Goal: Task Accomplishment & Management: Manage account settings

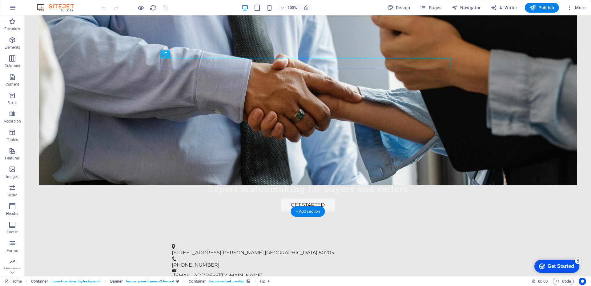
scroll to position [154, 0]
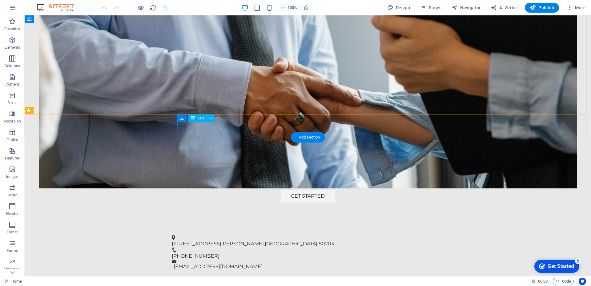
click at [265, 241] on span "[GEOGRAPHIC_DATA]" at bounding box center [291, 244] width 53 height 6
click at [198, 118] on span "Text" at bounding box center [201, 118] width 7 height 4
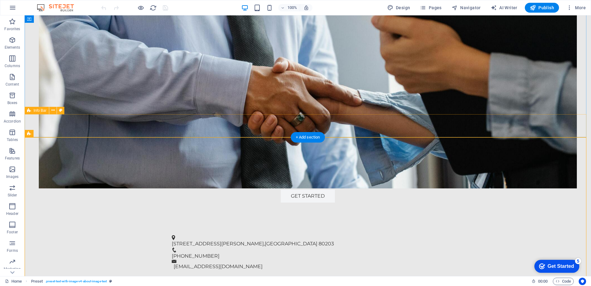
click at [236, 227] on div "1905 Sherman Street , Denver 80203 970-306-7070 info@sellourbusiness.com" at bounding box center [308, 252] width 566 height 51
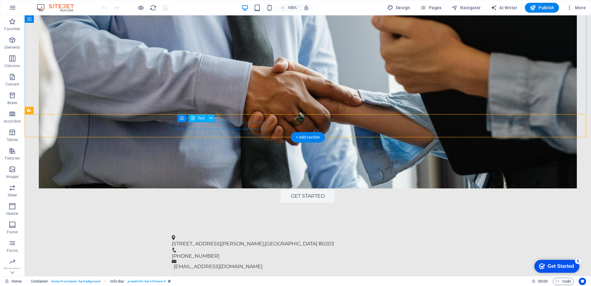
click at [265, 241] on span "[GEOGRAPHIC_DATA]" at bounding box center [291, 244] width 53 height 6
click at [211, 117] on icon at bounding box center [210, 118] width 3 height 6
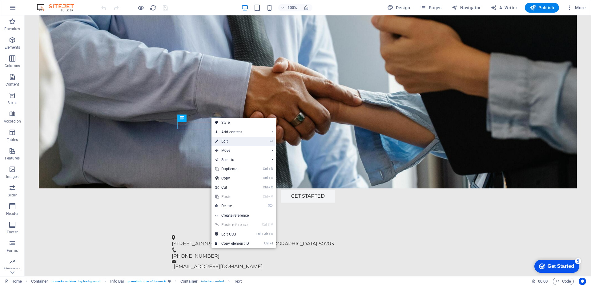
click at [223, 141] on link "⏎ Edit" at bounding box center [231, 141] width 41 height 9
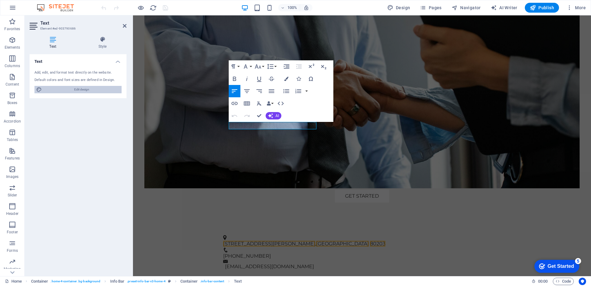
drag, startPoint x: 86, startPoint y: 91, endPoint x: 126, endPoint y: 119, distance: 49.1
click at [86, 91] on span "Edit design" at bounding box center [82, 89] width 76 height 7
select select "px"
select select "200"
select select "px"
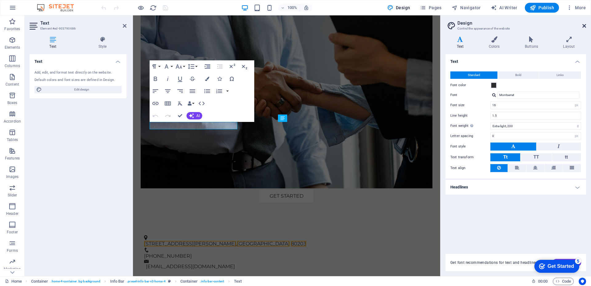
click at [584, 25] on icon at bounding box center [584, 25] width 4 height 5
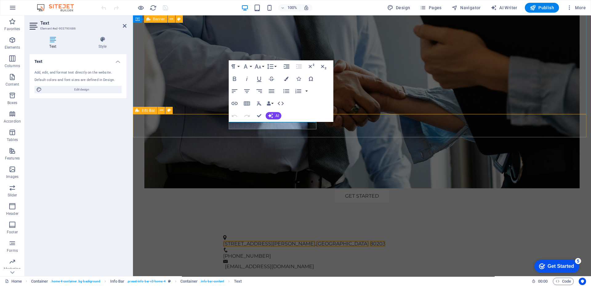
click at [268, 227] on div "1905 Sherman Street , Denver 80203 970-306-7070 info@sellourbusiness.com" at bounding box center [362, 252] width 458 height 51
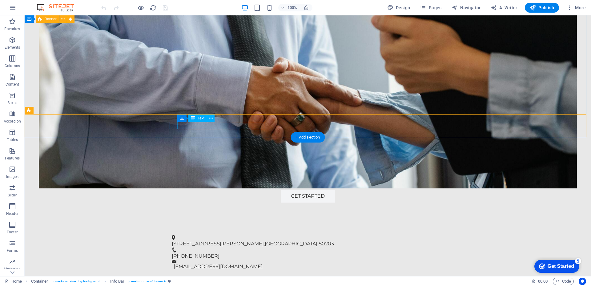
click at [222, 241] on span "1905 Sherman Street" at bounding box center [218, 244] width 92 height 6
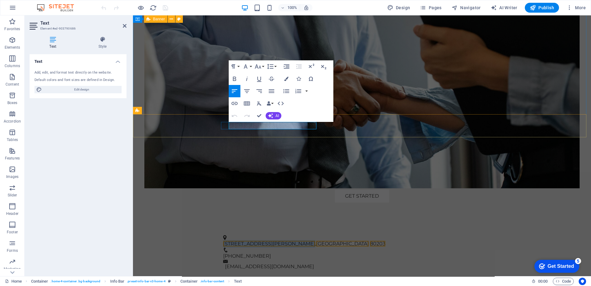
click at [237, 241] on span "1905 Sherman Street" at bounding box center [269, 244] width 92 height 6
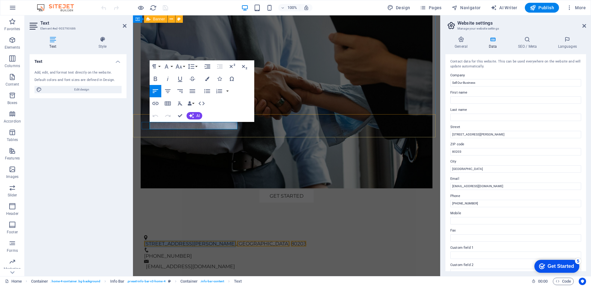
click at [291, 241] on span "80203" at bounding box center [298, 244] width 15 height 6
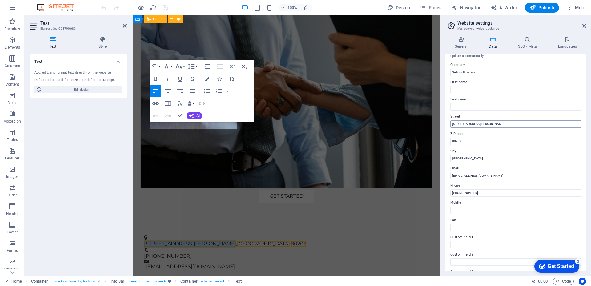
scroll to position [0, 0]
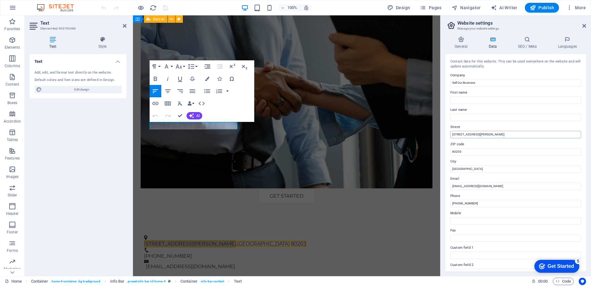
click at [488, 134] on input "1905 Sherman Street" at bounding box center [515, 134] width 131 height 7
click at [481, 134] on input "1905 Sherman Street Suite 220 2278" at bounding box center [515, 134] width 131 height 7
type input "[STREET_ADDRESS][PERSON_NAME]"
click at [545, 9] on span "Publish" at bounding box center [542, 8] width 24 height 6
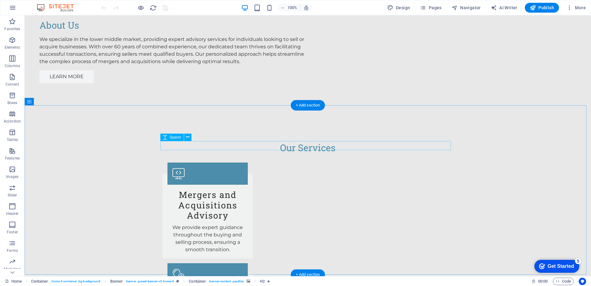
scroll to position [730, 0]
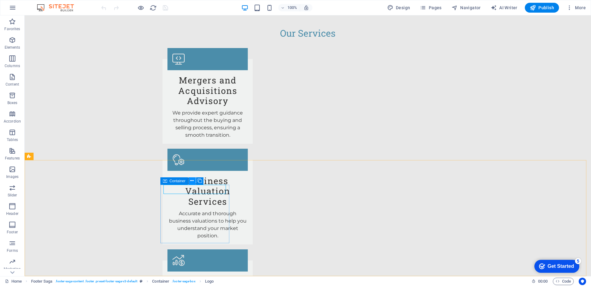
click at [195, 180] on button at bounding box center [191, 180] width 7 height 7
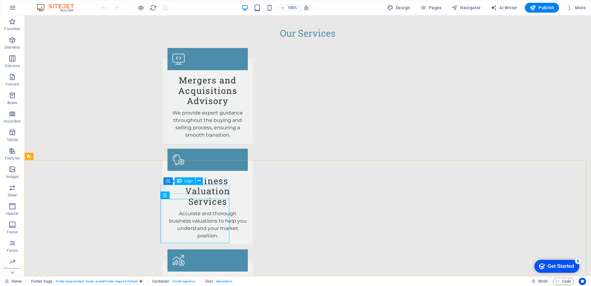
click at [184, 181] on div "Logo" at bounding box center [184, 180] width 21 height 7
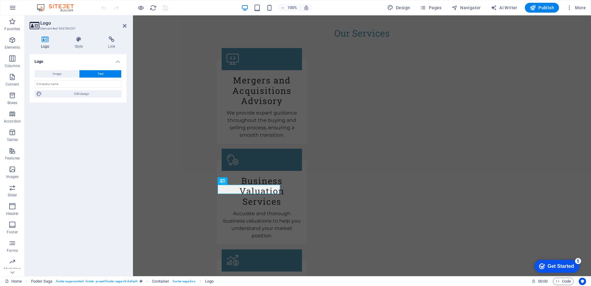
click at [45, 39] on icon at bounding box center [45, 39] width 31 height 6
click at [63, 74] on button "Image" at bounding box center [56, 73] width 45 height 7
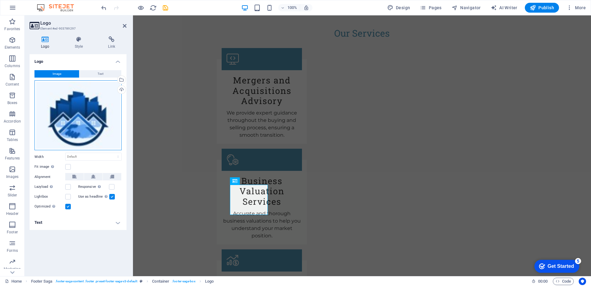
click at [84, 133] on div "Drag files here, click to choose files or select files from Files or our free s…" at bounding box center [77, 115] width 87 height 70
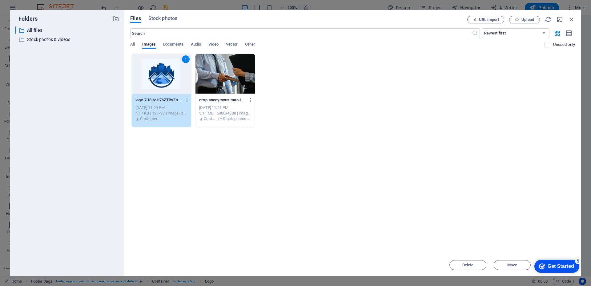
click at [547, 263] on div "Get Started" at bounding box center [560, 266] width 26 height 6
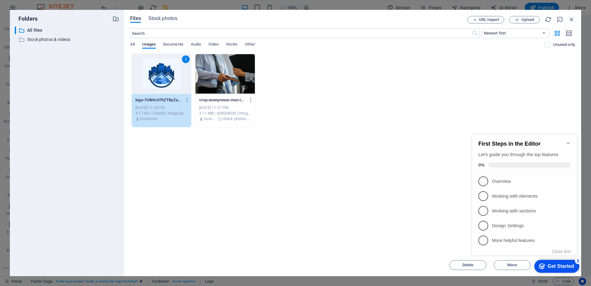
click at [451, 204] on div "Drop files here to upload them instantly 1 logo-7U8HcH7hZTByZaYC3o-HYg.jpg logo…" at bounding box center [352, 154] width 445 height 200
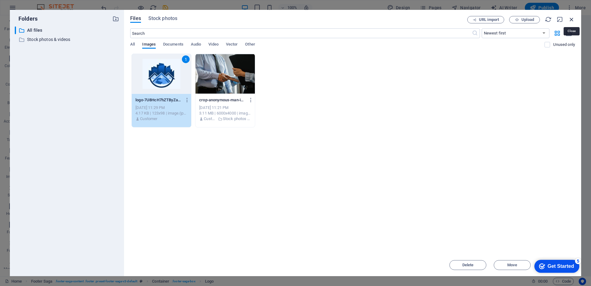
click at [572, 18] on icon "button" at bounding box center [571, 19] width 7 height 7
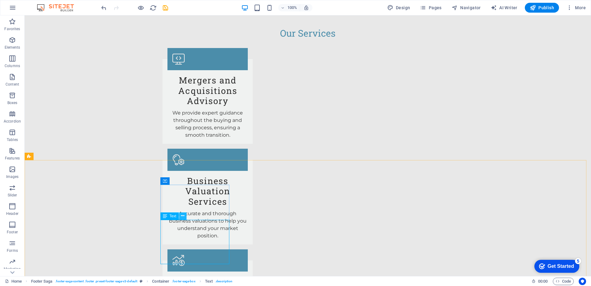
click at [183, 215] on icon at bounding box center [182, 216] width 3 height 6
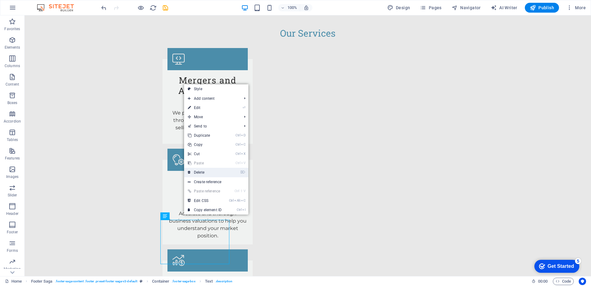
click at [201, 172] on link "⌦ Delete" at bounding box center [204, 172] width 41 height 9
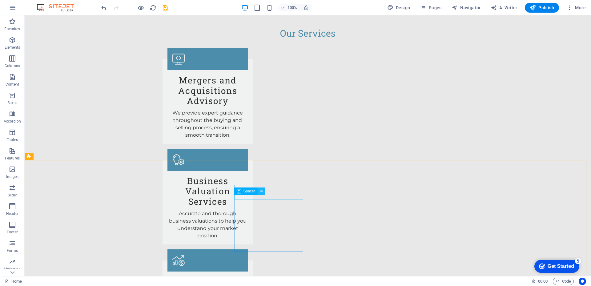
click at [263, 191] on button at bounding box center [261, 190] width 7 height 7
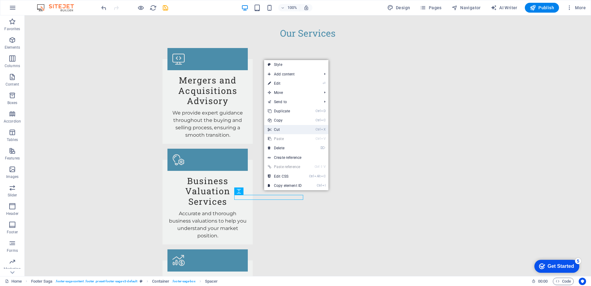
click at [278, 130] on link "Ctrl X Cut" at bounding box center [284, 129] width 41 height 9
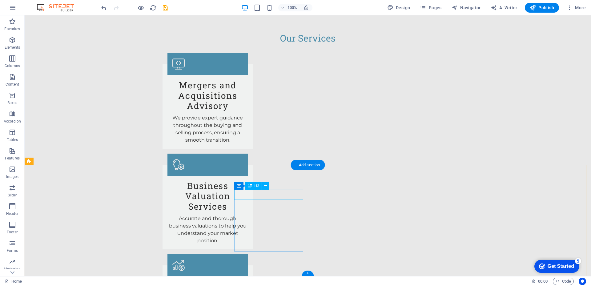
click at [264, 186] on icon at bounding box center [265, 185] width 3 height 6
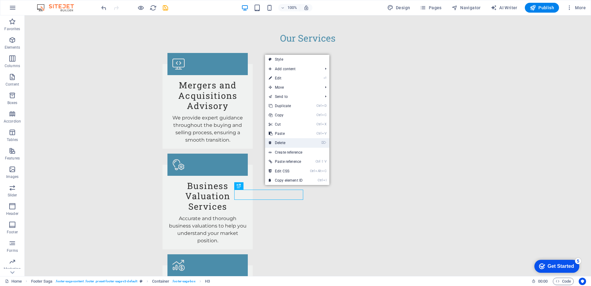
click at [280, 142] on link "⌦ Delete" at bounding box center [285, 142] width 41 height 9
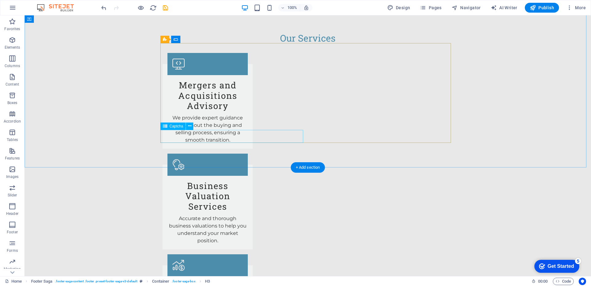
scroll to position [722, 0]
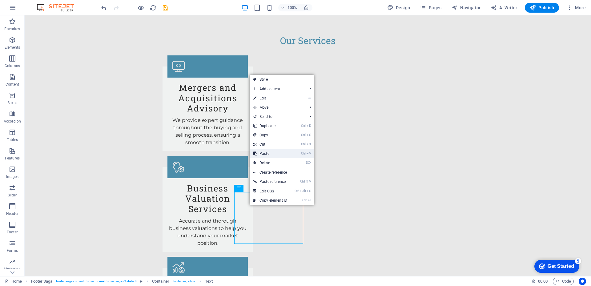
click at [265, 152] on link "Ctrl V Paste" at bounding box center [270, 153] width 41 height 9
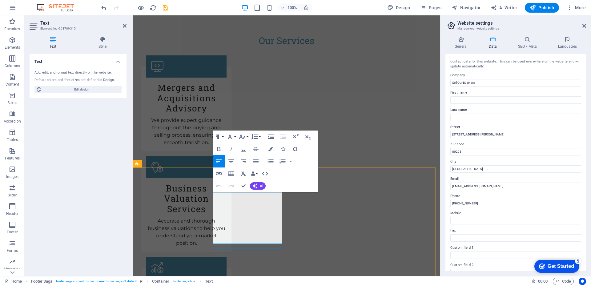
click at [236, 225] on button "Open Link" at bounding box center [233, 224] width 12 height 12
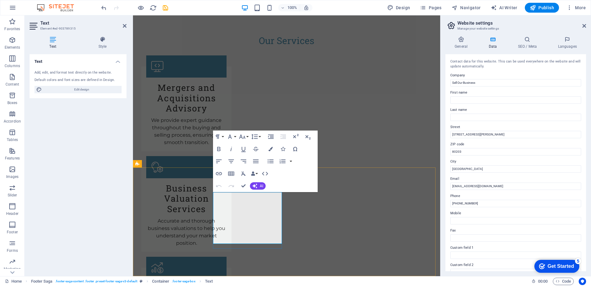
click at [236, 136] on button "Font Family" at bounding box center [231, 136] width 12 height 12
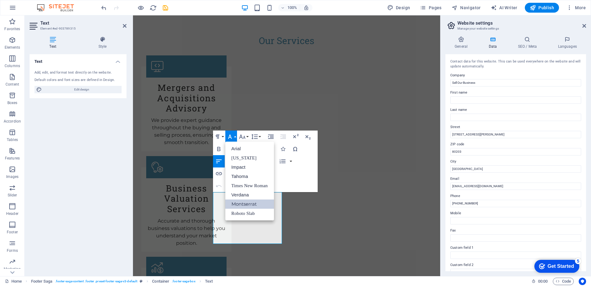
scroll to position [0, 0]
click at [236, 136] on button "Font Family" at bounding box center [231, 136] width 12 height 12
click at [83, 215] on div "Text Add, edit, and format text directly on the website. Default colors and fon…" at bounding box center [78, 162] width 97 height 217
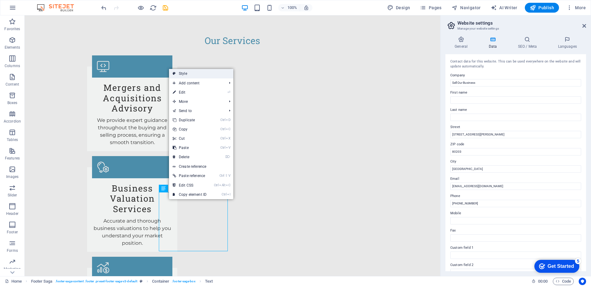
click at [182, 73] on link "Style" at bounding box center [201, 73] width 64 height 9
select select "rem"
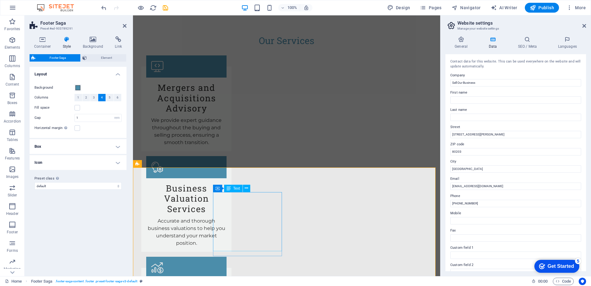
drag, startPoint x: 261, startPoint y: 197, endPoint x: 253, endPoint y: 194, distance: 8.9
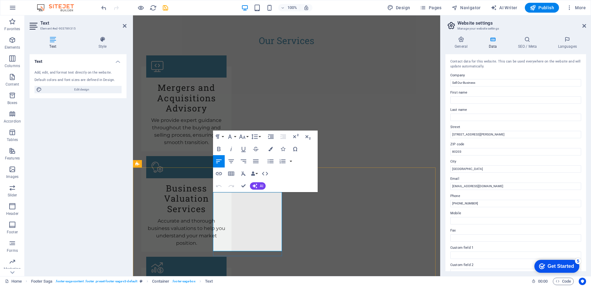
click at [543, 6] on span "Publish" at bounding box center [542, 8] width 24 height 6
